Goal: Check status: Check status

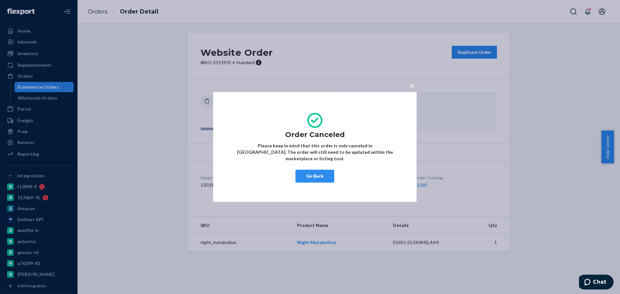
click at [305, 170] on button "Go Back" at bounding box center [314, 176] width 39 height 13
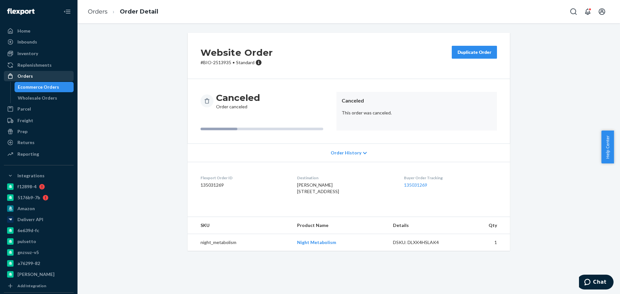
click at [45, 73] on div "Orders" at bounding box center [39, 76] width 68 height 9
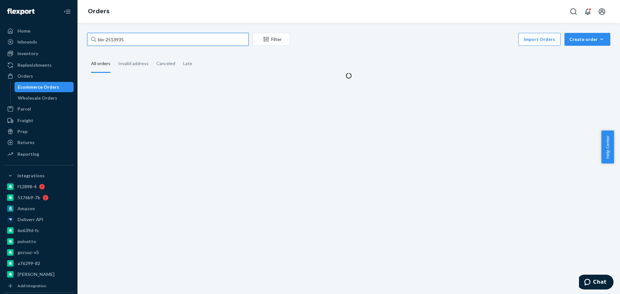
click at [118, 41] on input "bio-2513935" at bounding box center [167, 39] width 161 height 13
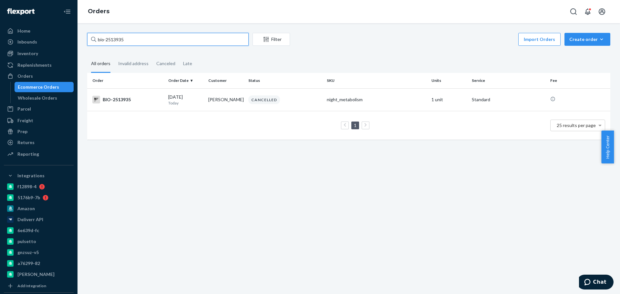
paste input "460192"
type input "bio-2460192"
click at [191, 101] on p "[DATE]" at bounding box center [185, 102] width 35 height 5
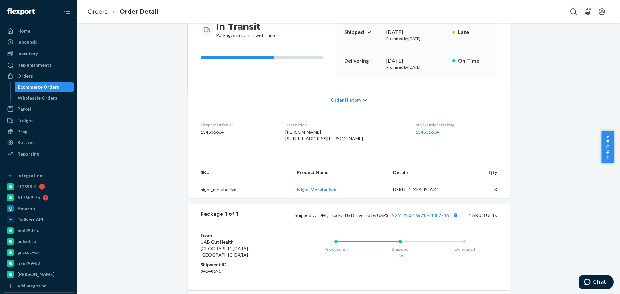
scroll to position [121, 0]
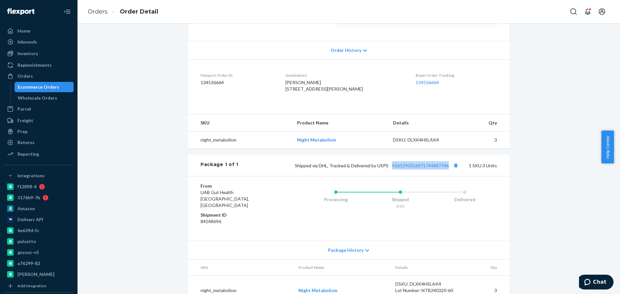
drag, startPoint x: 387, startPoint y: 184, endPoint x: 449, endPoint y: 187, distance: 61.7
click at [449, 176] on div "Package 1 of 1 Shipped via DHL, Tracked & Delivered by USPS 9261290316871744887…" at bounding box center [348, 165] width 322 height 21
copy link "9261290316871744887746"
click at [93, 4] on ol "Orders Order Detail" at bounding box center [123, 11] width 81 height 19
click at [94, 10] on link "Orders" at bounding box center [98, 11] width 20 height 7
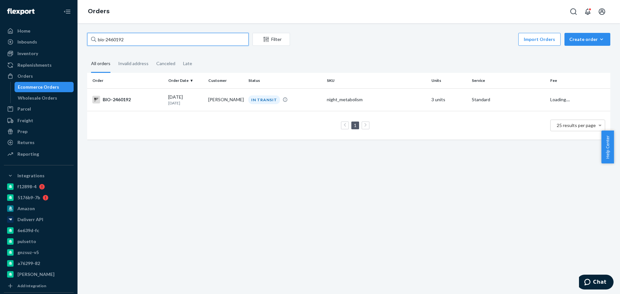
click at [118, 41] on input "bio-2460192" at bounding box center [167, 39] width 161 height 13
paste input "515184"
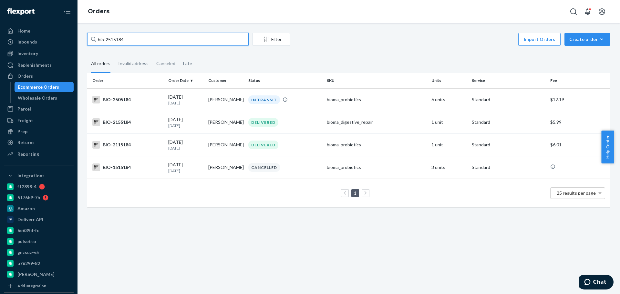
click at [106, 41] on input "bio-2515184" at bounding box center [167, 39] width 161 height 13
click at [116, 38] on input "bio- 2515184" at bounding box center [167, 39] width 161 height 13
paste input "761"
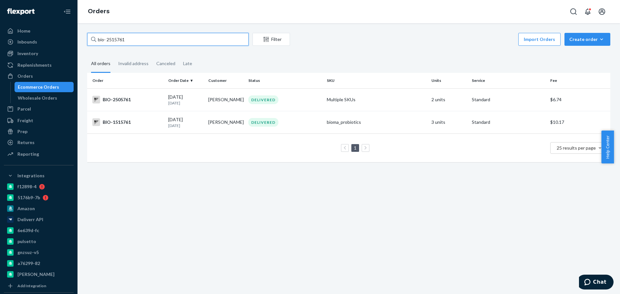
click at [107, 40] on input "bio- 2515761" at bounding box center [167, 39] width 161 height 13
click at [119, 42] on input "bio- 2515761" at bounding box center [167, 39] width 161 height 13
paste input "4475"
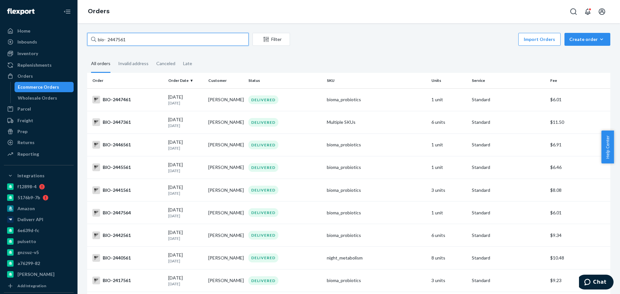
click at [114, 36] on input "bio- 2447561" at bounding box center [167, 39] width 161 height 13
paste input "9"
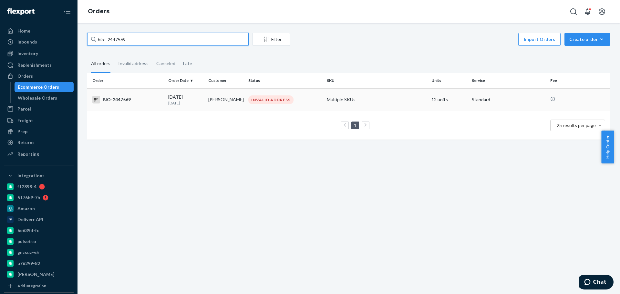
type input "bio- 2447569"
click at [207, 98] on td "[PERSON_NAME]" at bounding box center [226, 99] width 40 height 23
